Goal: Check status

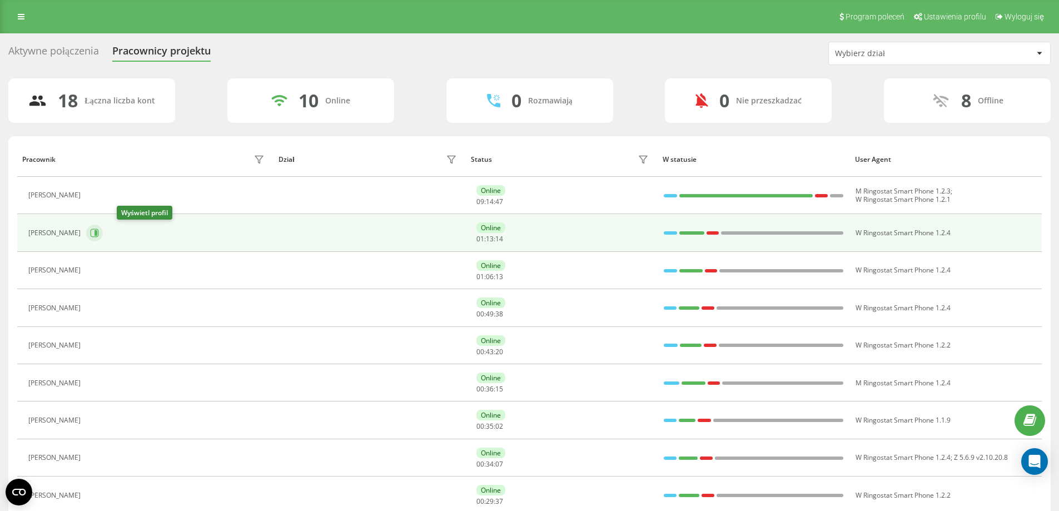
click at [97, 230] on icon at bounding box center [95, 233] width 3 height 6
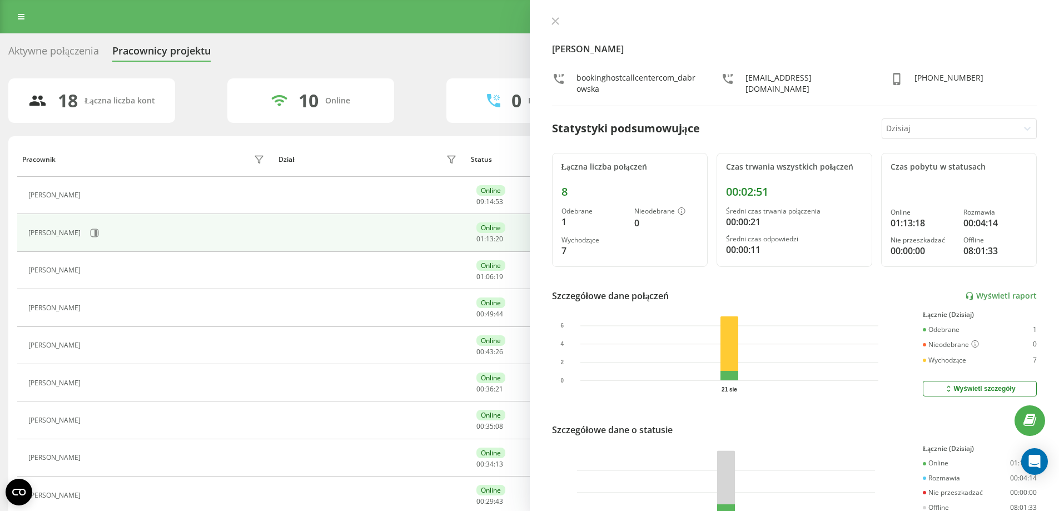
drag, startPoint x: 558, startPoint y: 17, endPoint x: 550, endPoint y: 35, distance: 19.7
click at [558, 17] on button at bounding box center [555, 22] width 14 height 11
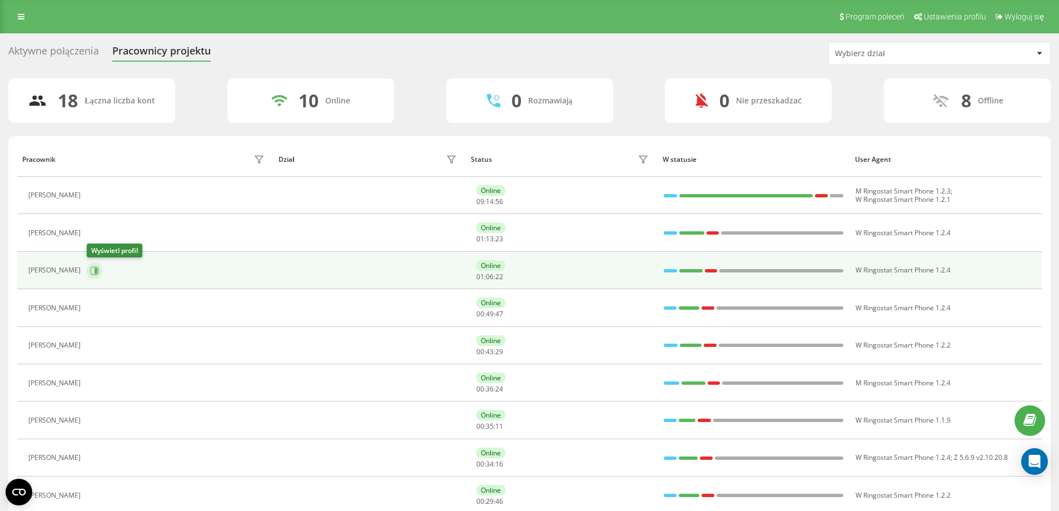
click at [92, 270] on icon at bounding box center [94, 270] width 9 height 9
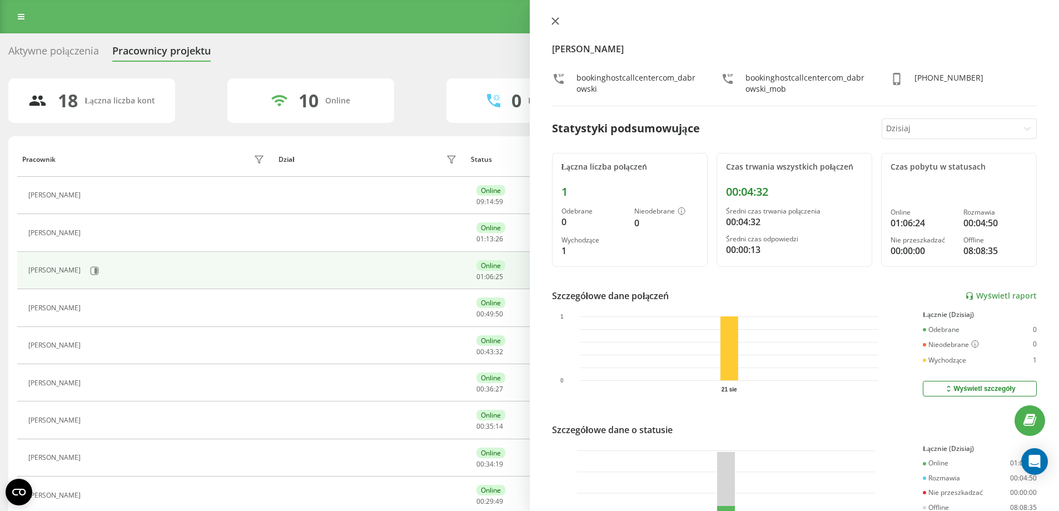
click at [553, 23] on icon at bounding box center [554, 21] width 7 height 7
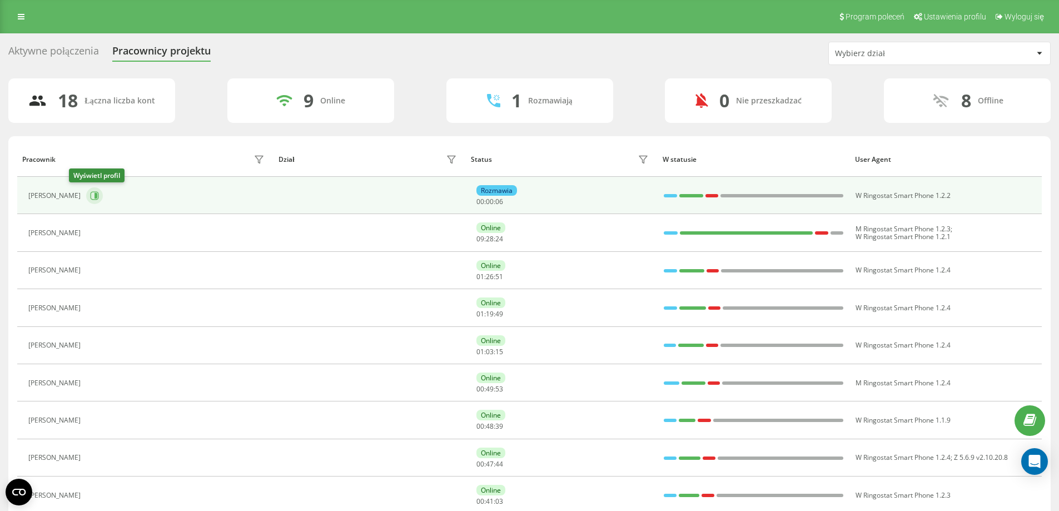
click at [90, 193] on icon at bounding box center [94, 195] width 9 height 9
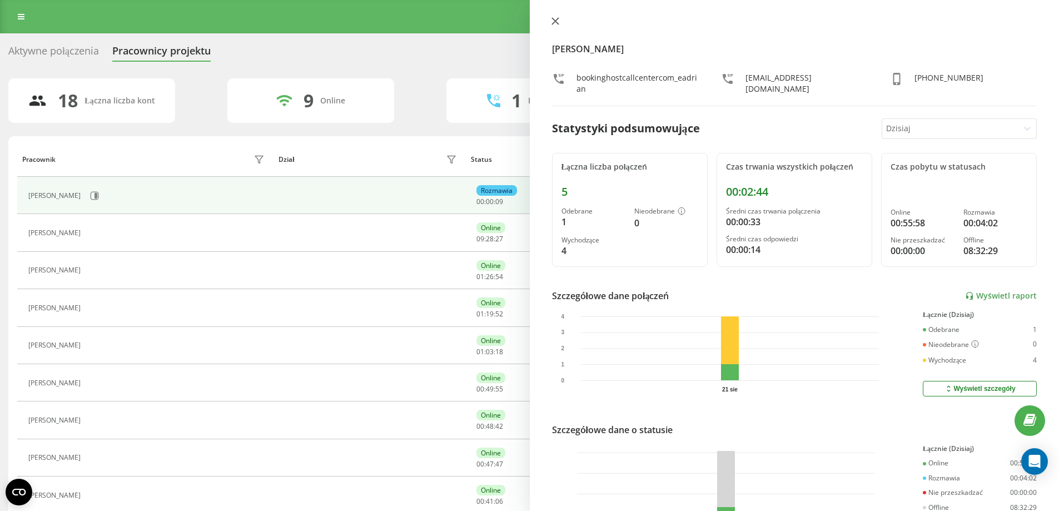
click at [557, 22] on icon at bounding box center [555, 21] width 8 height 8
